Goal: Navigation & Orientation: Find specific page/section

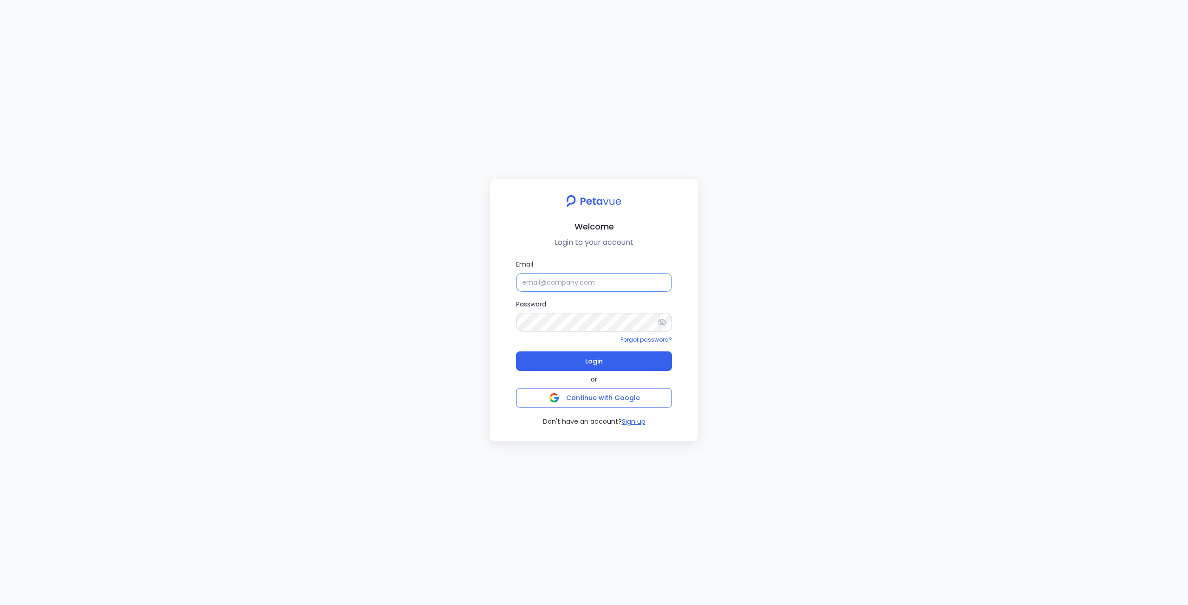
click at [564, 289] on input "Email" at bounding box center [594, 282] width 156 height 19
type input "[EMAIL_ADDRESS][DOMAIN_NAME]"
click at [665, 325] on icon at bounding box center [661, 322] width 9 height 9
click at [614, 365] on button "Login" at bounding box center [594, 361] width 156 height 19
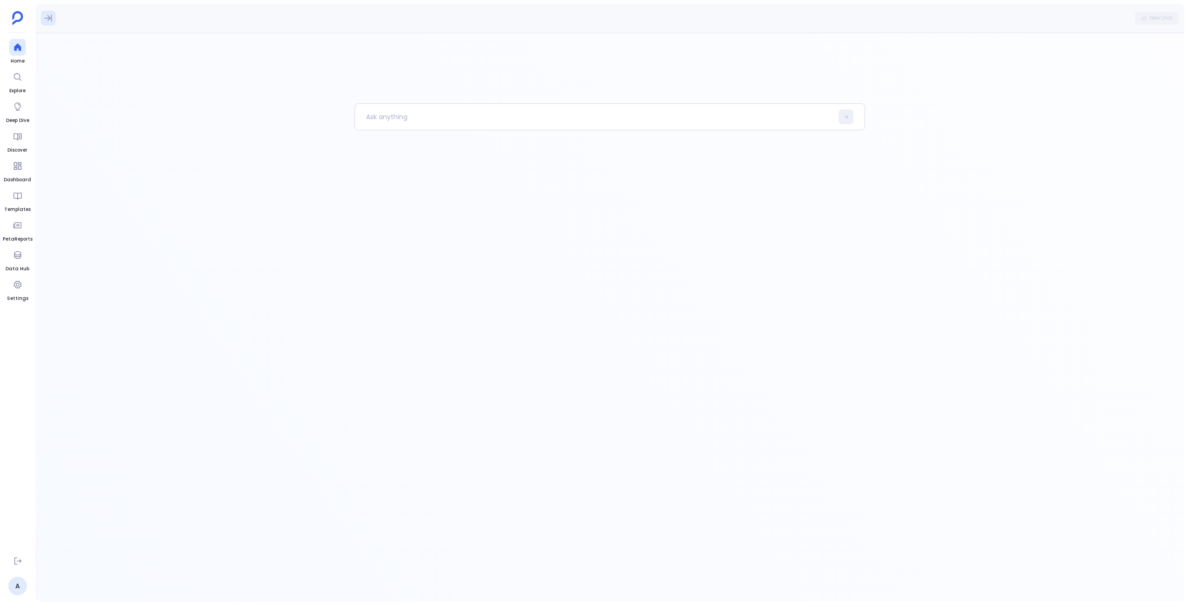
click at [47, 17] on icon at bounding box center [48, 17] width 9 height 9
click at [127, 45] on button "Definitions" at bounding box center [118, 47] width 45 height 17
click at [154, 102] on div "Companies" at bounding box center [106, 94] width 130 height 21
click at [154, 97] on div "Companies" at bounding box center [106, 94] width 130 height 21
click at [145, 110] on div "Emails" at bounding box center [106, 116] width 130 height 21
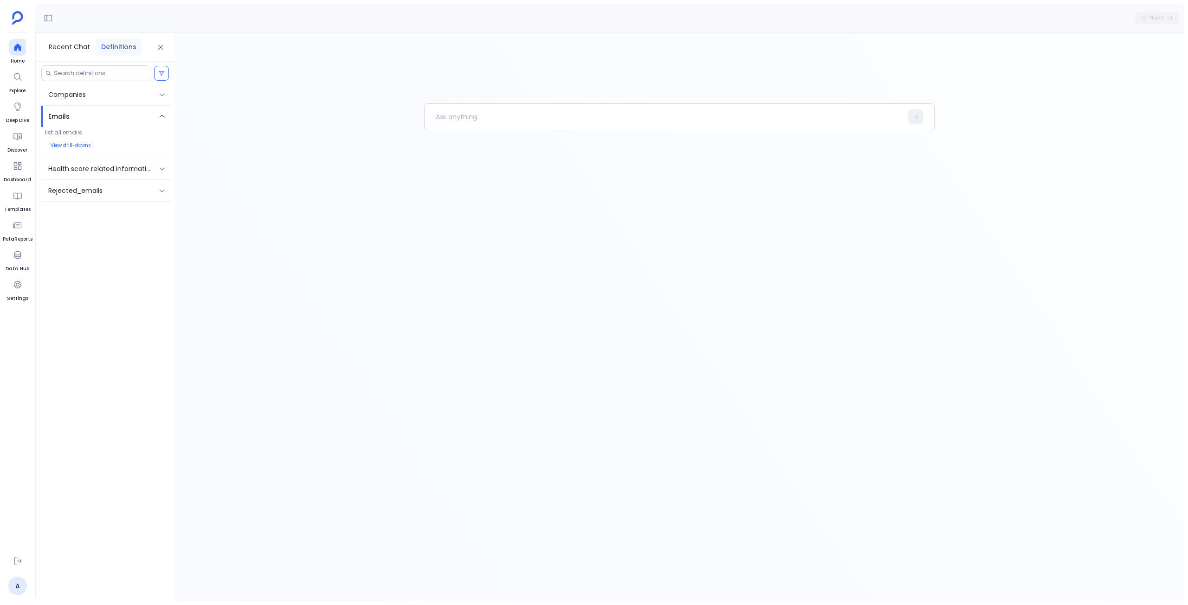
click at [145, 110] on div "Emails" at bounding box center [106, 116] width 130 height 21
click at [163, 45] on icon at bounding box center [160, 47] width 7 height 7
click at [18, 89] on span "Explore" at bounding box center [17, 90] width 17 height 7
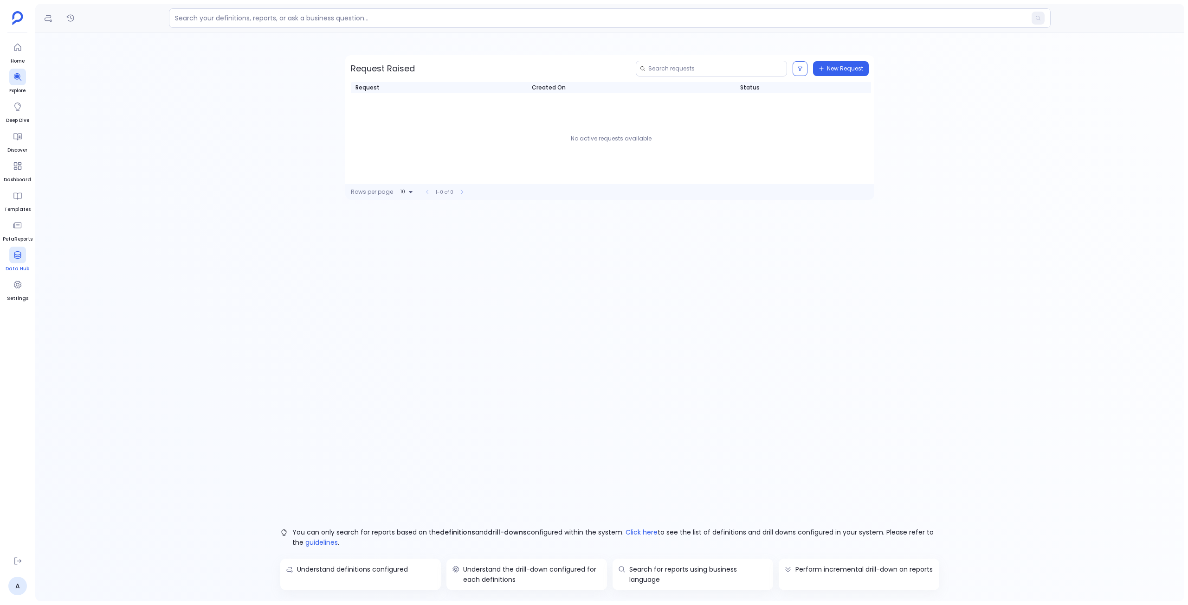
click at [22, 253] on icon at bounding box center [17, 255] width 9 height 9
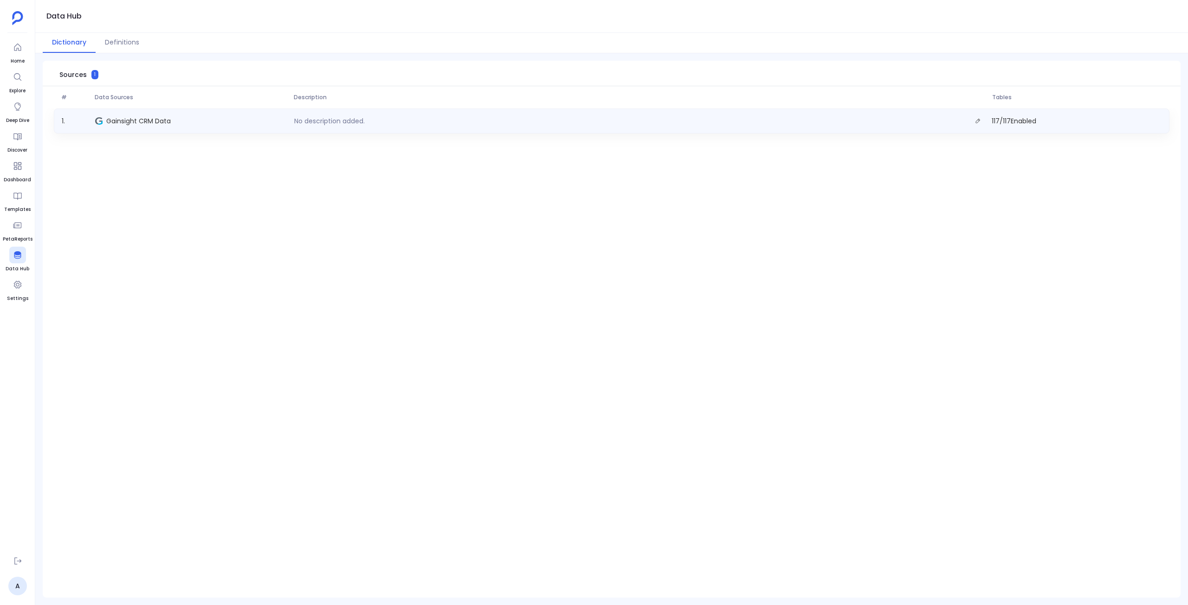
click at [163, 122] on span "Gainsight CRM Data" at bounding box center [138, 120] width 64 height 9
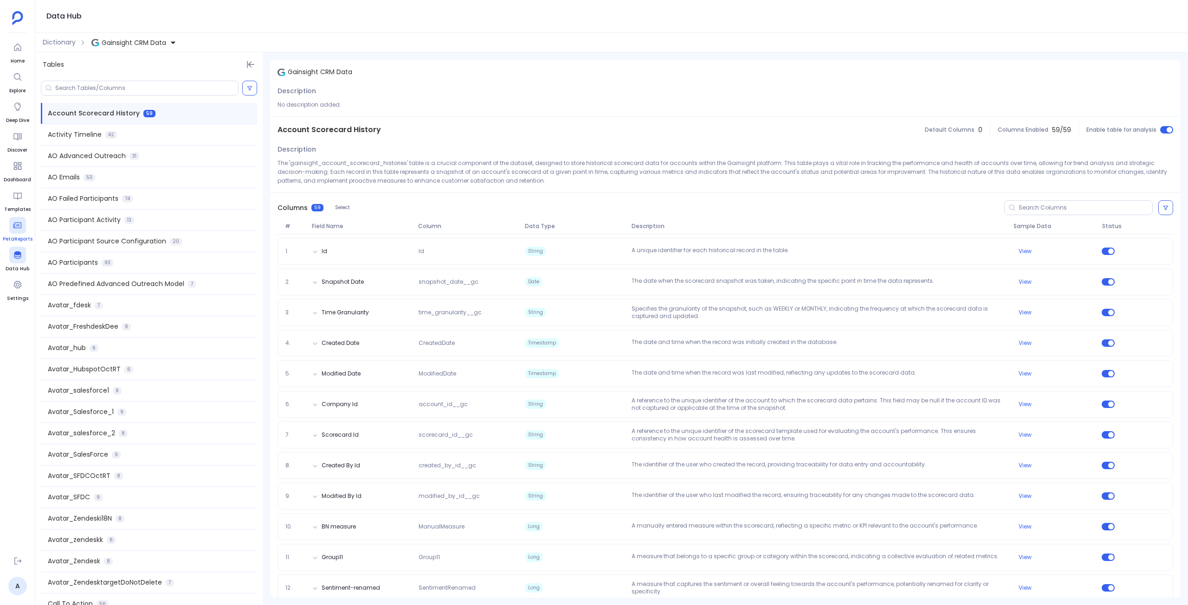
click at [19, 227] on icon at bounding box center [17, 225] width 9 height 9
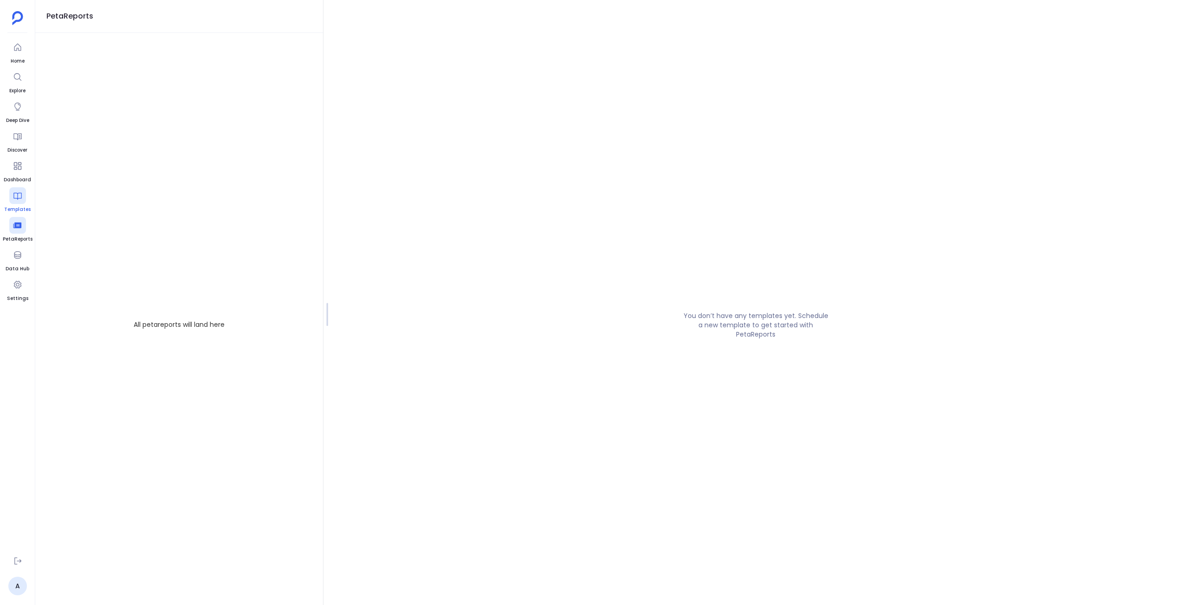
click at [24, 194] on div at bounding box center [17, 195] width 17 height 17
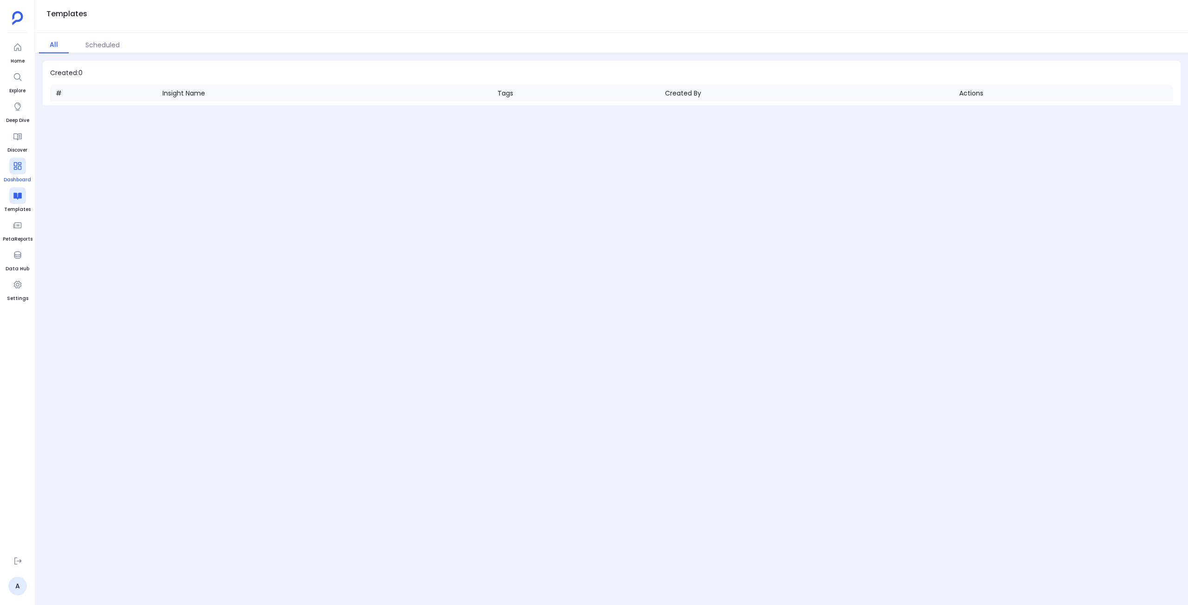
click at [19, 171] on div at bounding box center [17, 166] width 17 height 17
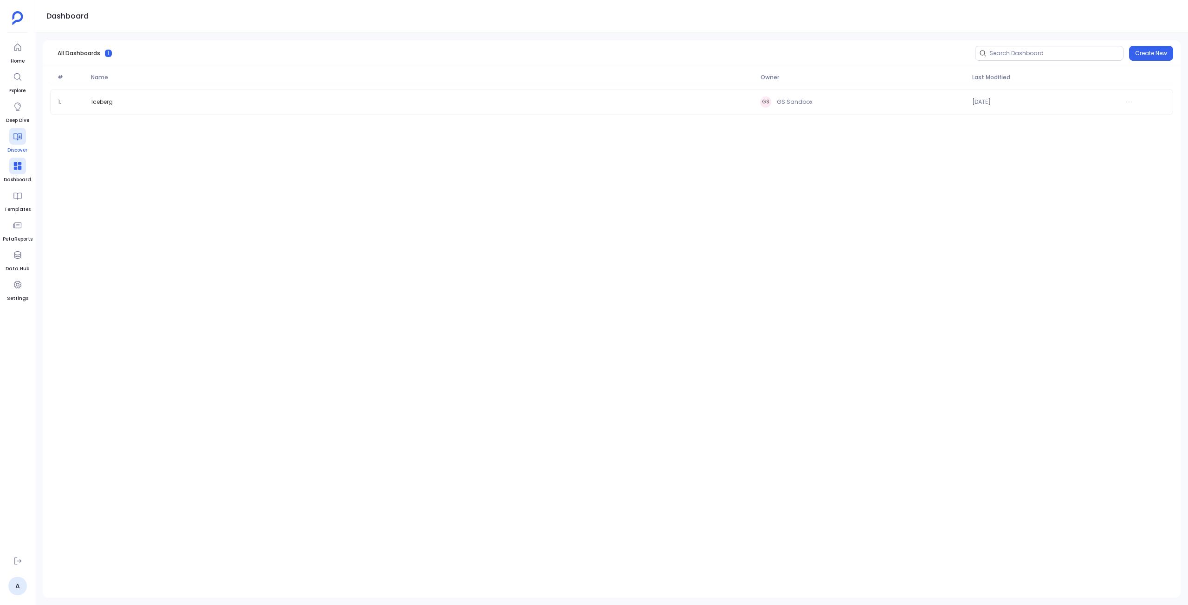
click at [19, 141] on icon at bounding box center [17, 136] width 9 height 9
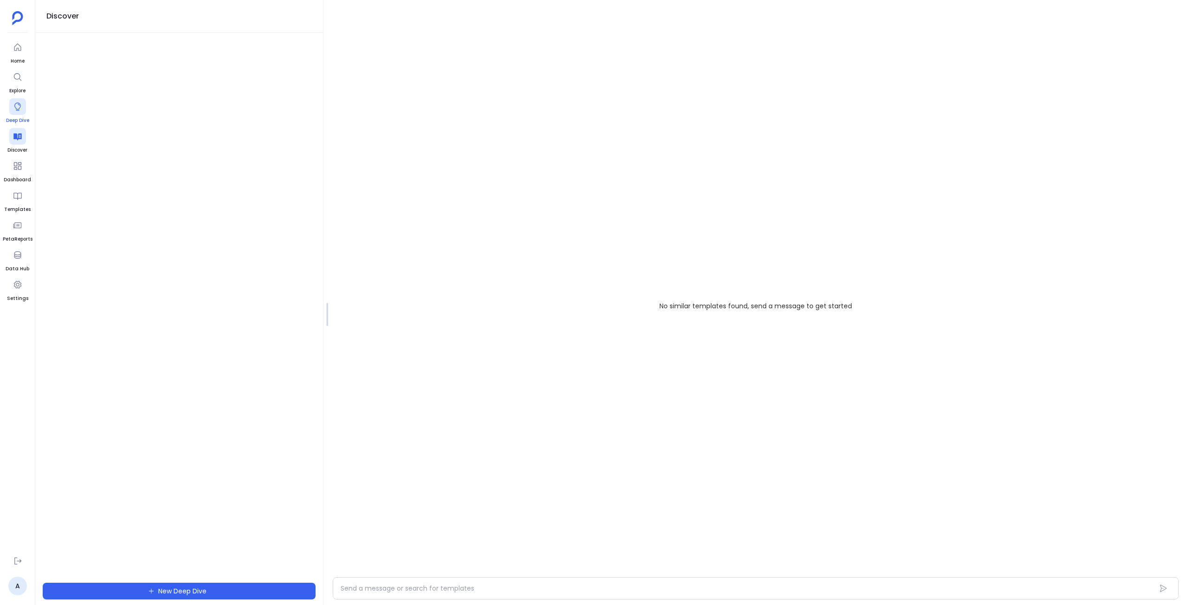
click at [15, 105] on icon at bounding box center [17, 106] width 9 height 9
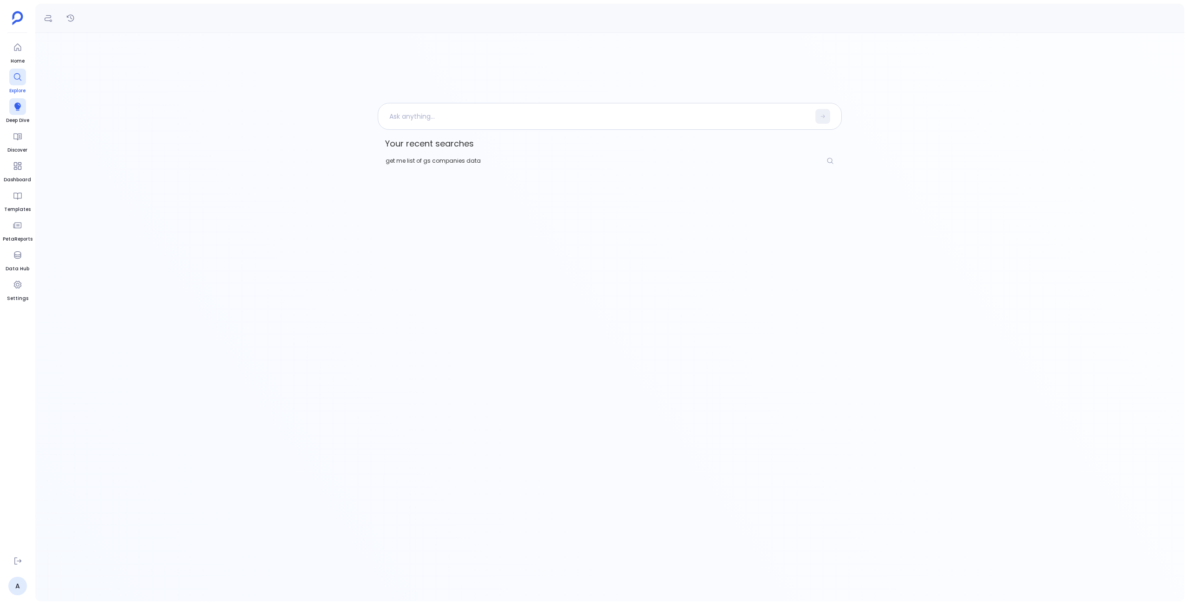
click at [19, 86] on link "Explore" at bounding box center [17, 82] width 17 height 26
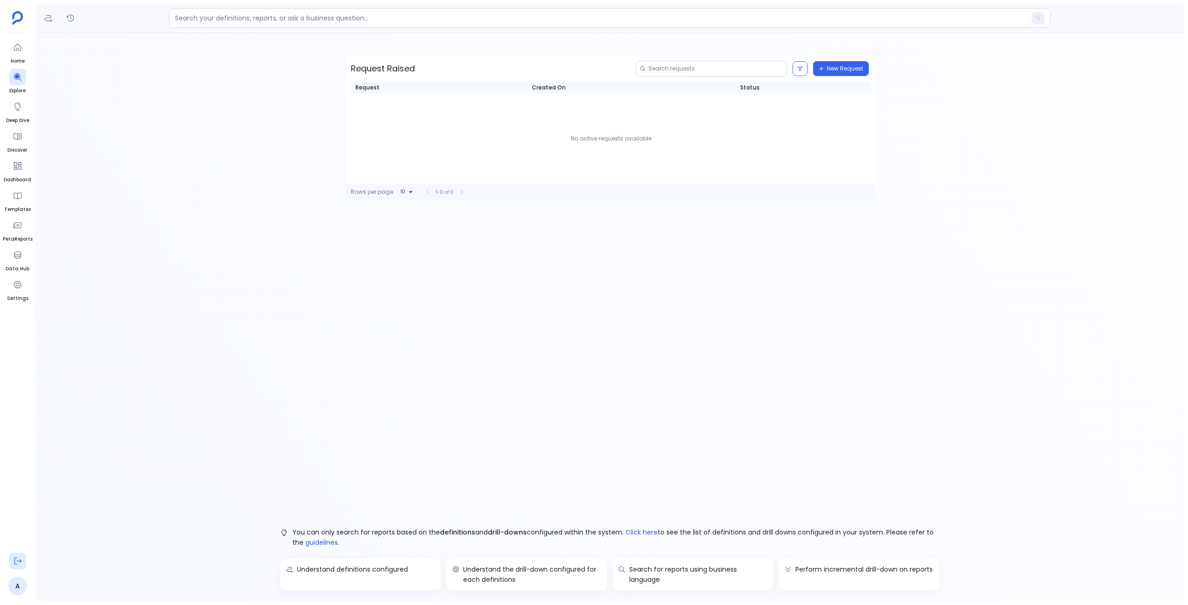
click at [14, 561] on icon at bounding box center [17, 561] width 7 height 7
